Goal: Check status: Check status

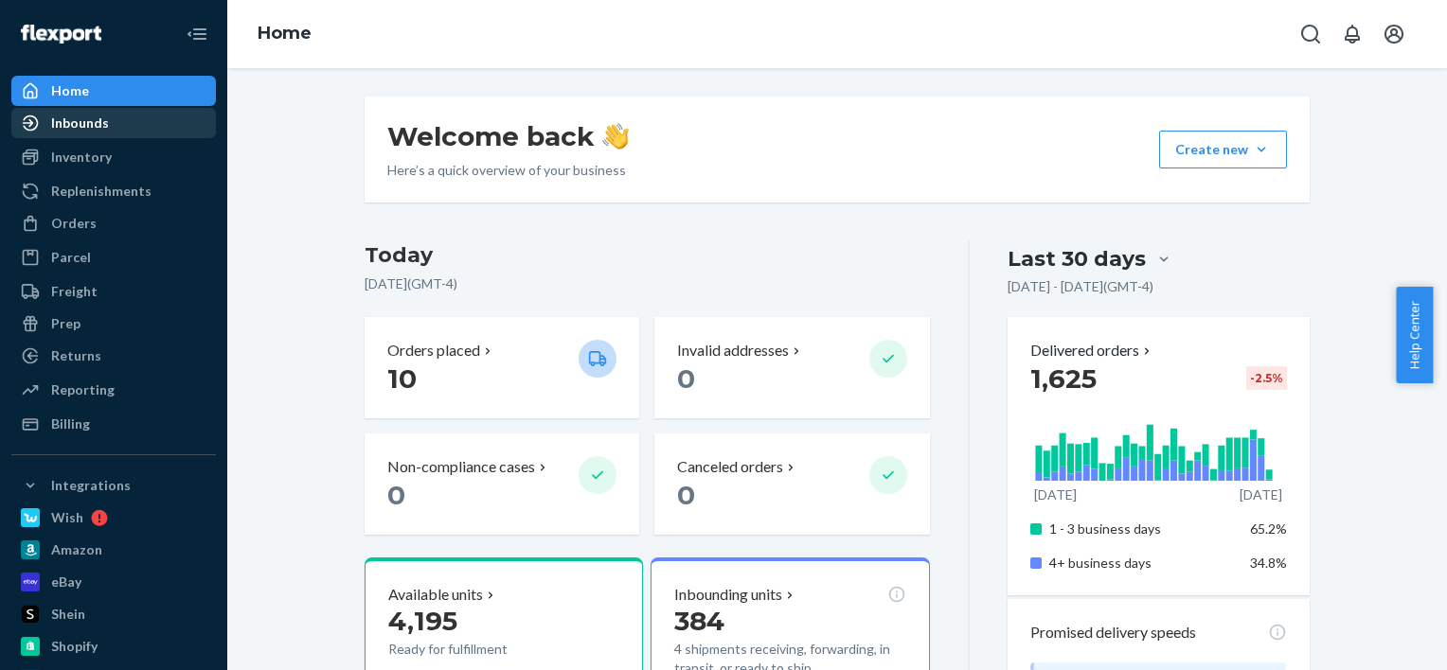
click at [84, 121] on div "Inbounds" at bounding box center [80, 123] width 58 height 19
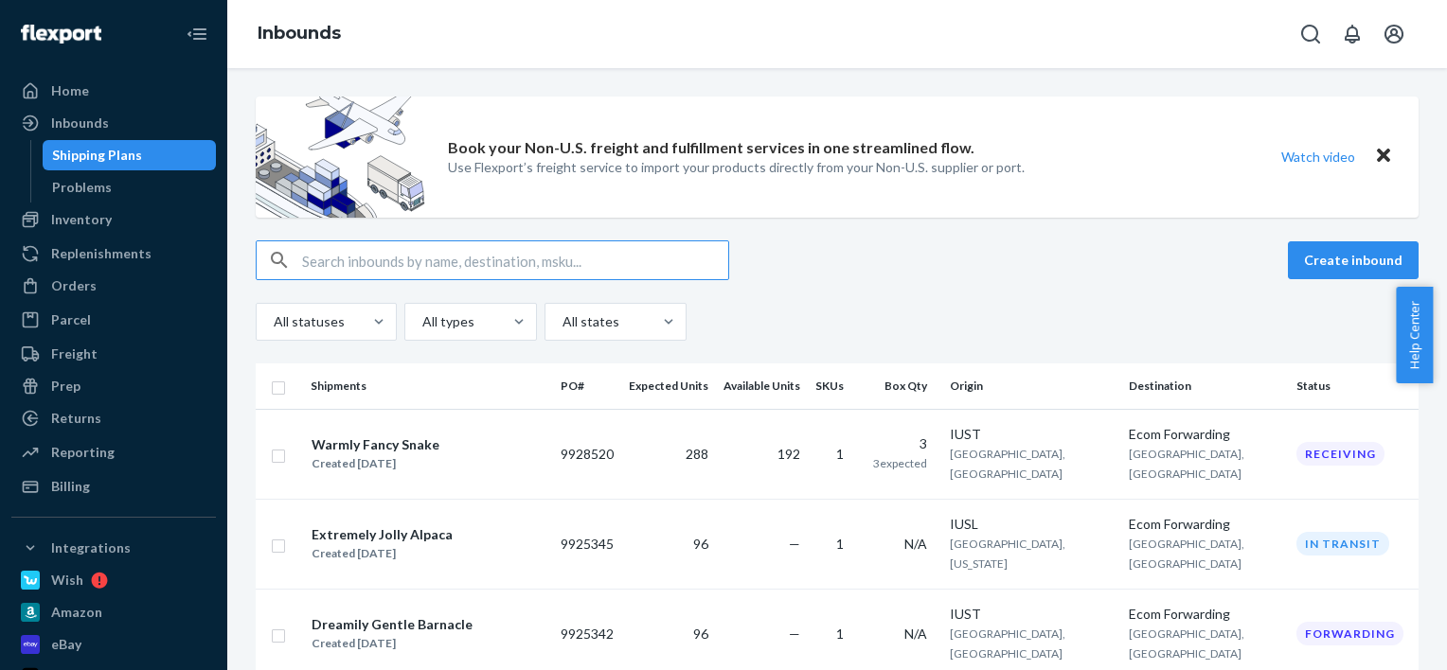
click at [716, 250] on input "text" at bounding box center [515, 260] width 426 height 38
paste input "9925342"
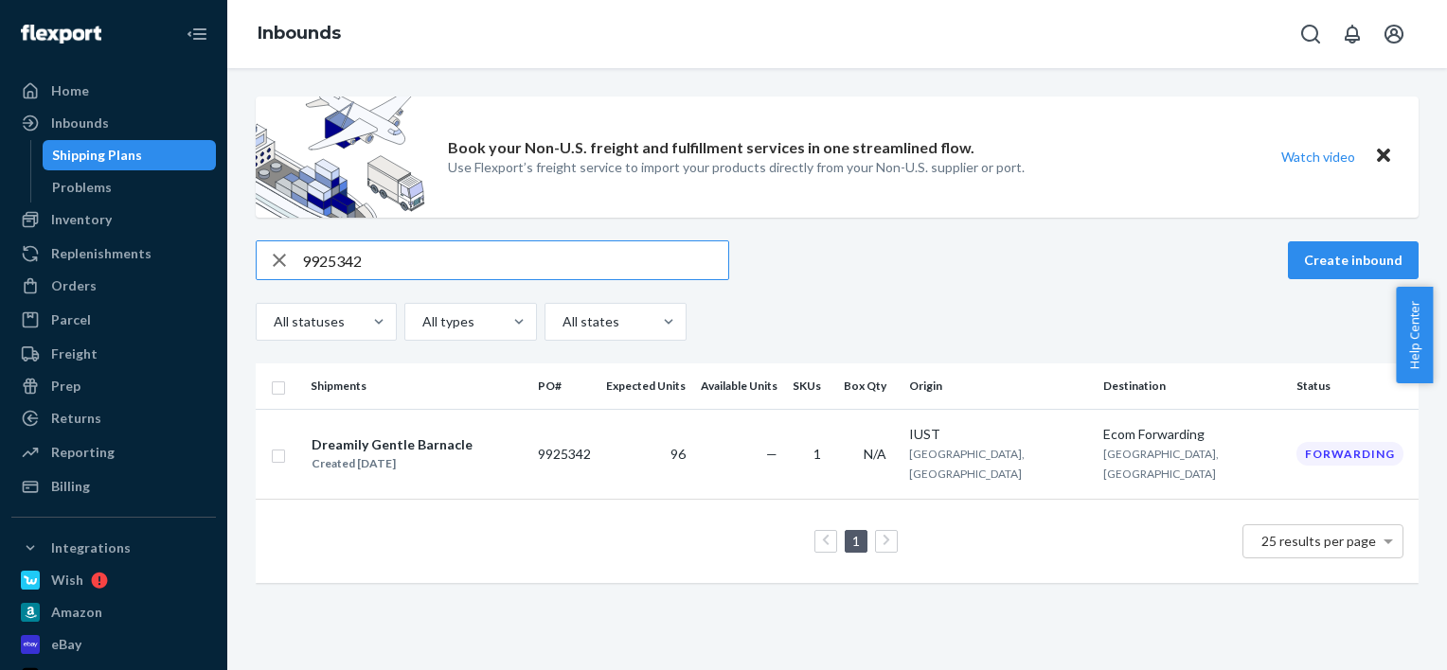
drag, startPoint x: 436, startPoint y: 261, endPoint x: 258, endPoint y: 265, distance: 178.1
click at [258, 265] on div "9925342" at bounding box center [493, 260] width 472 height 38
paste input "5"
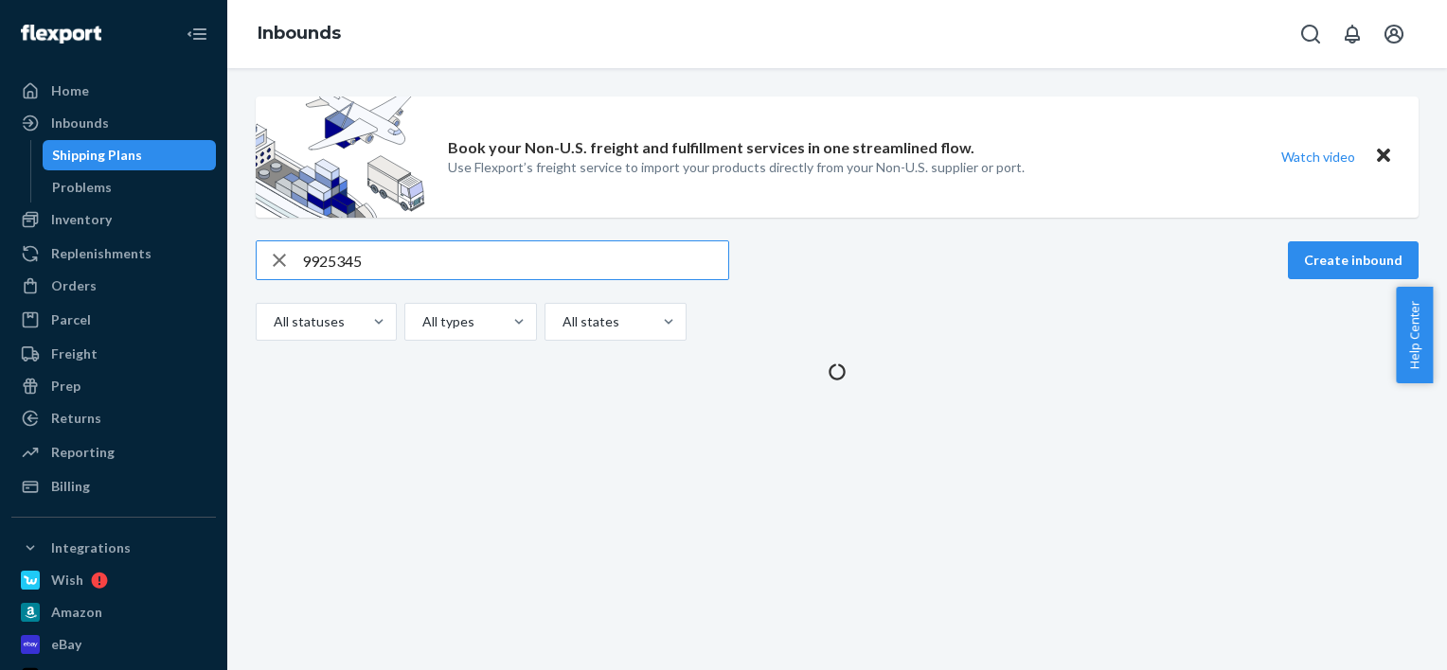
type input "9925345"
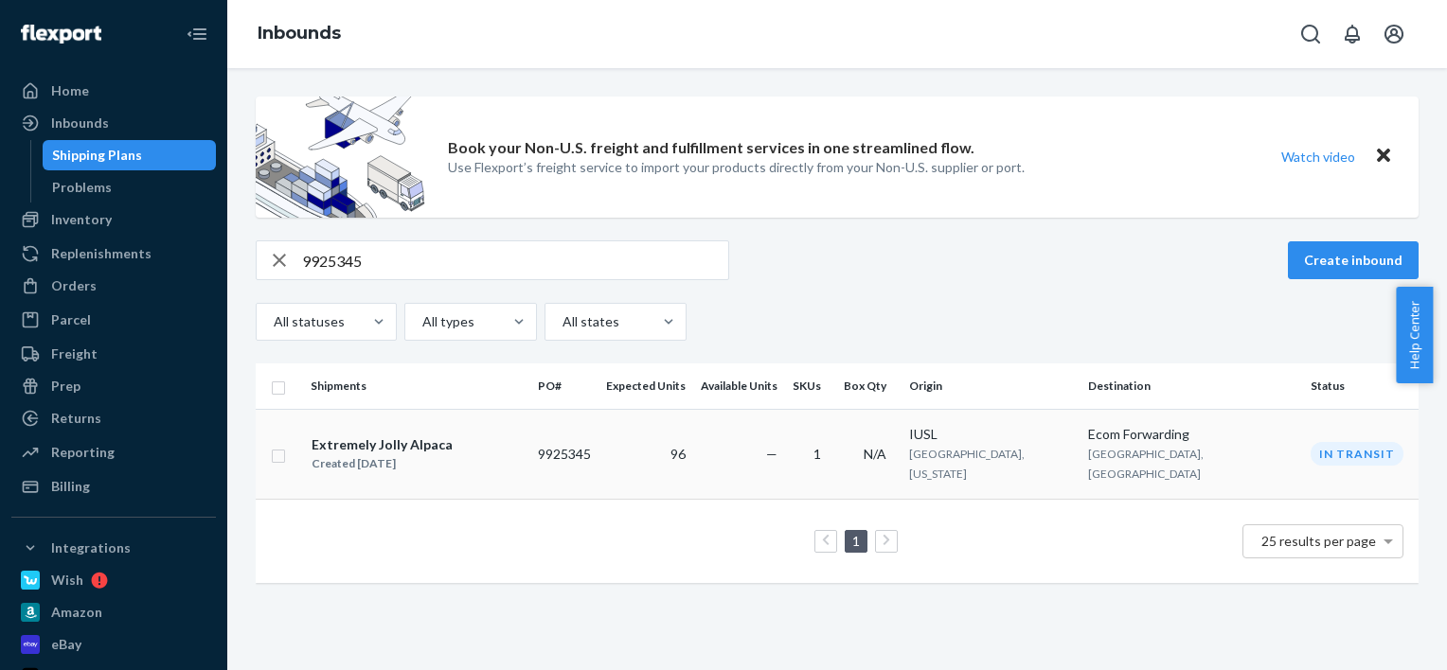
click at [432, 436] on div "Extremely Jolly Alpaca" at bounding box center [382, 445] width 141 height 19
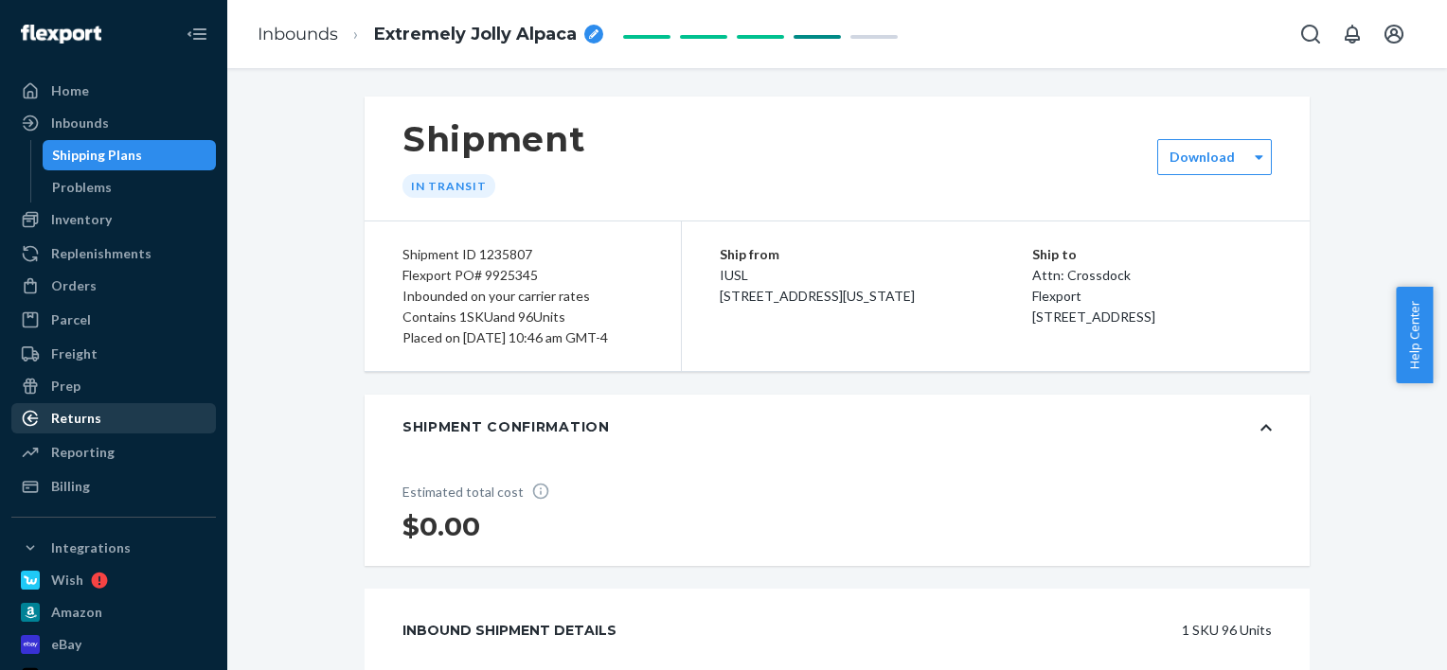
click at [157, 420] on div "Returns" at bounding box center [113, 418] width 201 height 27
click at [315, 28] on link "Inbounds" at bounding box center [298, 34] width 80 height 21
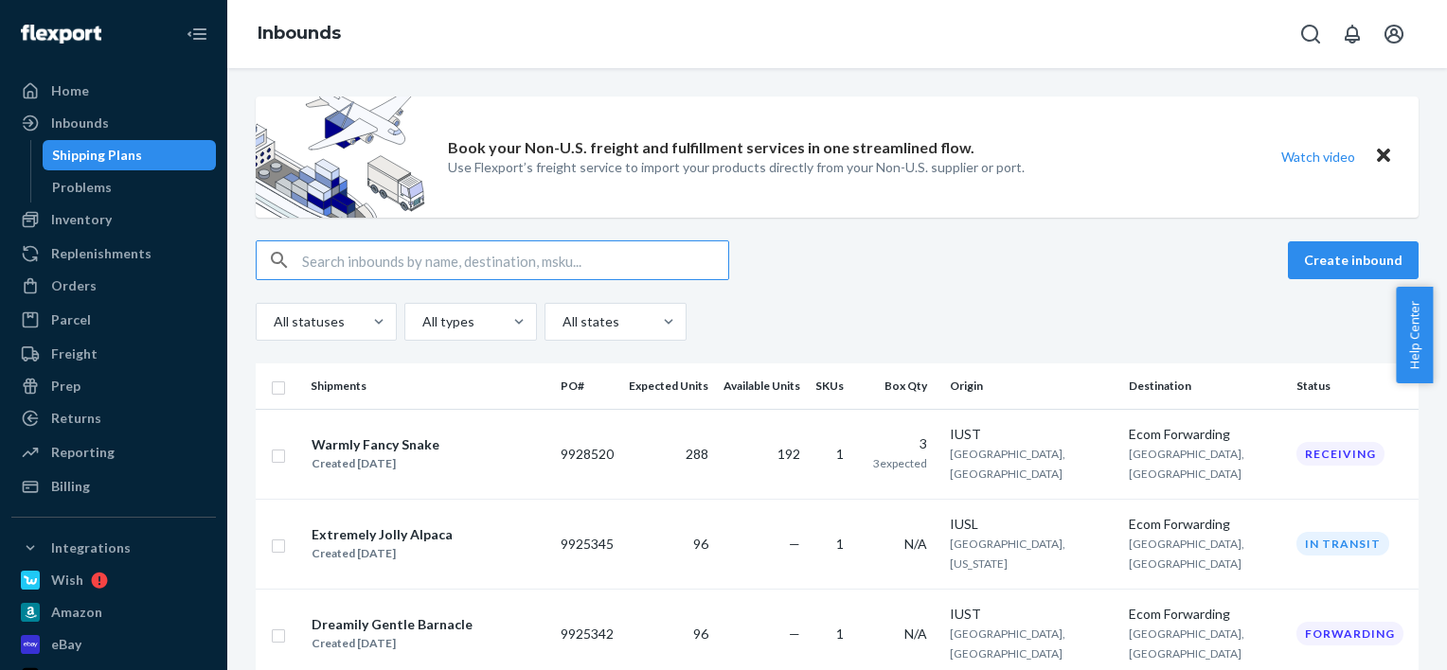
click at [453, 250] on input "text" at bounding box center [515, 260] width 426 height 38
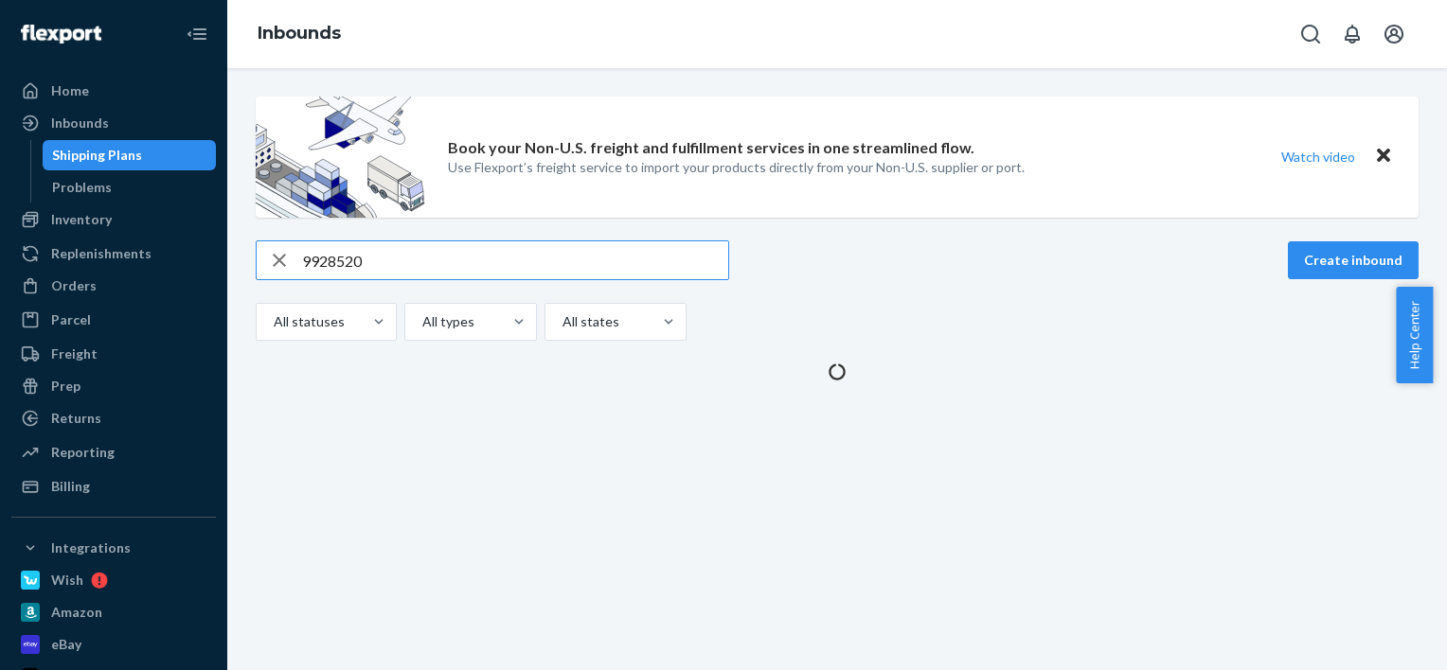
type input "9928520}"
type input "9928520"
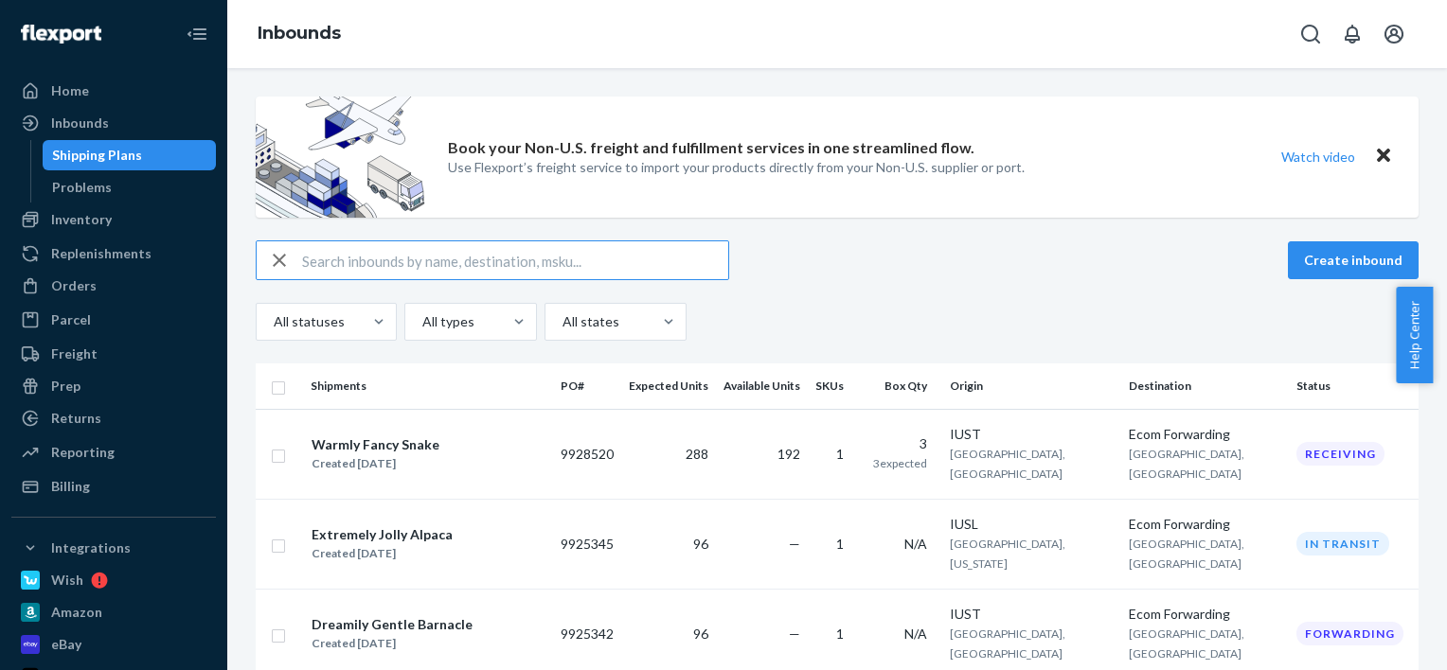
type input "9928520"
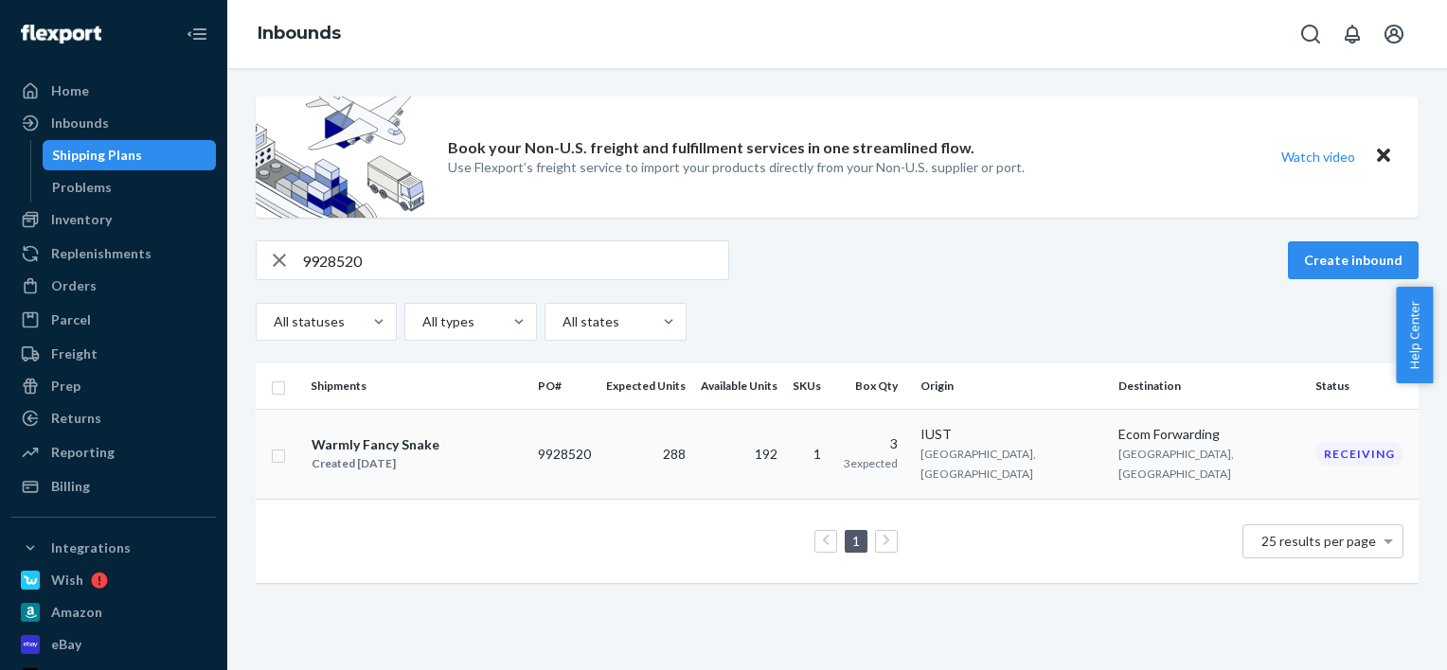
click at [439, 449] on div "Warmly Fancy Snake Created [DATE]" at bounding box center [417, 455] width 212 height 40
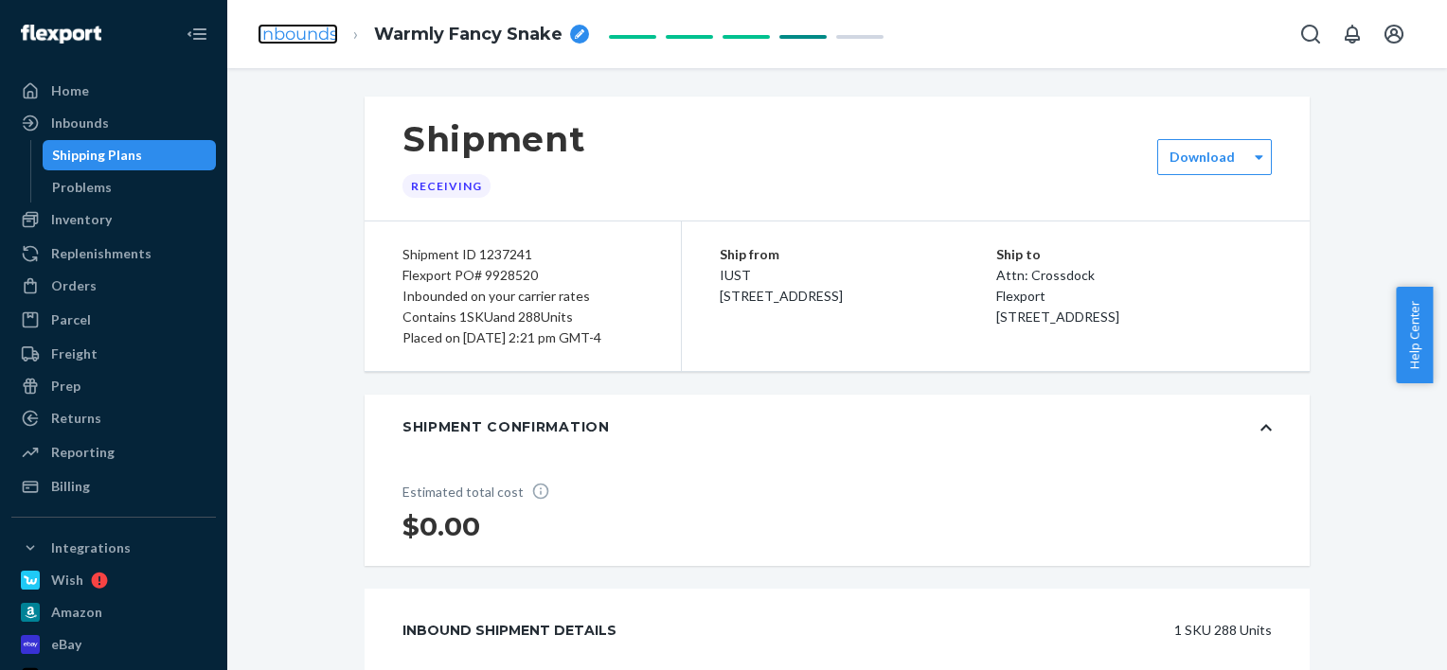
click at [314, 38] on link "Inbounds" at bounding box center [298, 34] width 80 height 21
